Goal: Check status: Check status

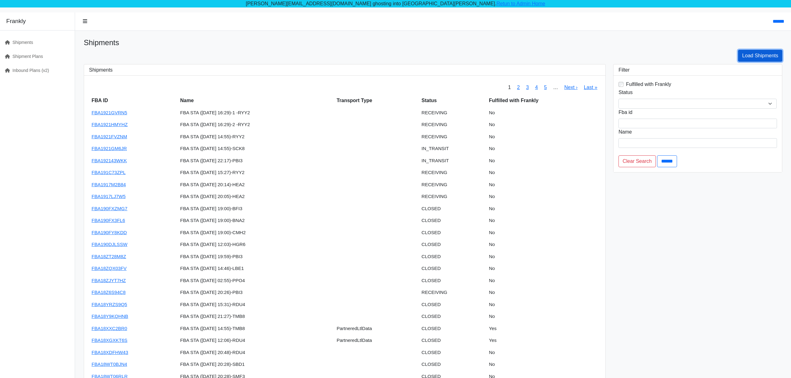
click at [753, 58] on link "Load Shipments" at bounding box center [760, 56] width 44 height 12
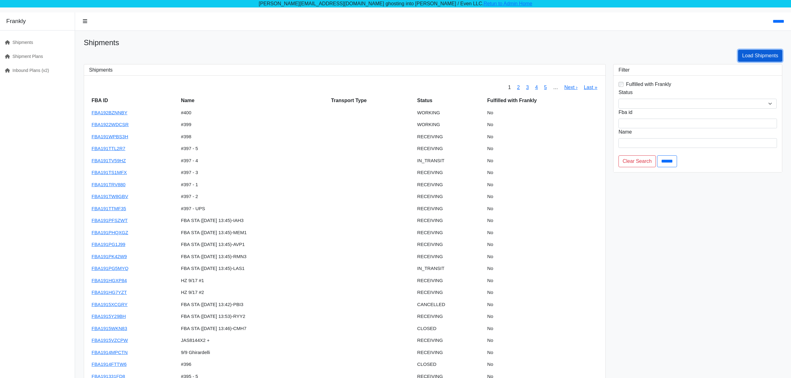
click at [763, 55] on link "Load Shipments" at bounding box center [760, 56] width 44 height 12
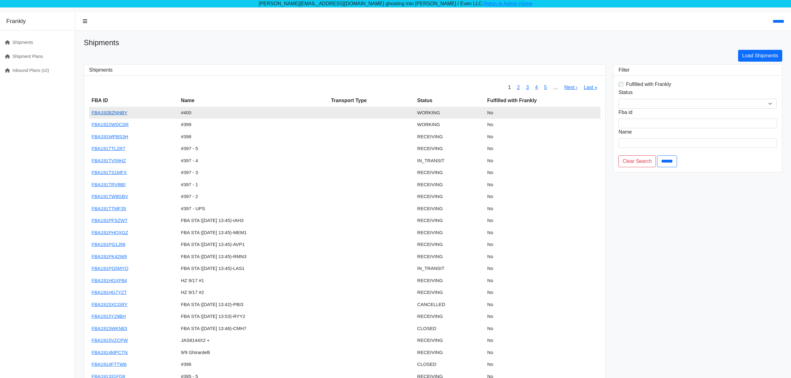
click at [112, 111] on link "FBA192BZNNBY" at bounding box center [110, 112] width 36 height 5
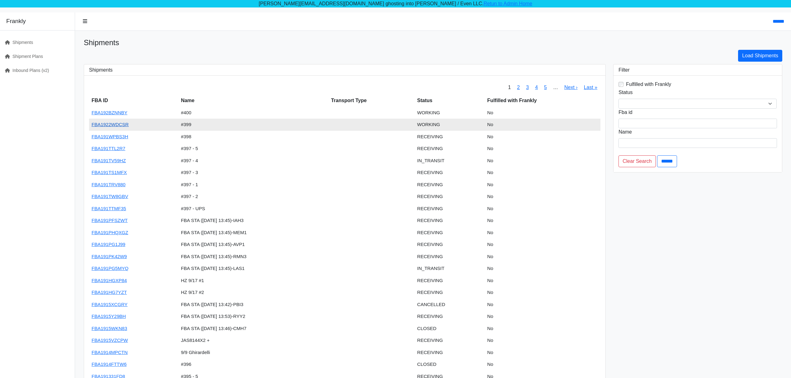
click at [111, 125] on link "FBA1922WDCSR" at bounding box center [110, 124] width 37 height 5
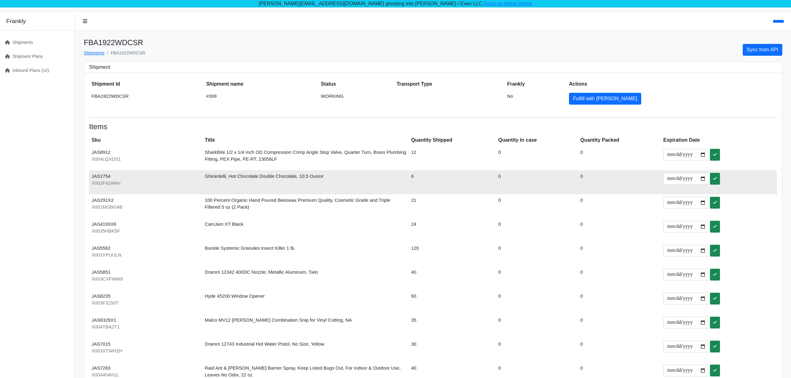
click at [96, 179] on td "JAS1754 X002F42WAV" at bounding box center [145, 182] width 113 height 24
copy td "JAS1754"
